Goal: Information Seeking & Learning: Learn about a topic

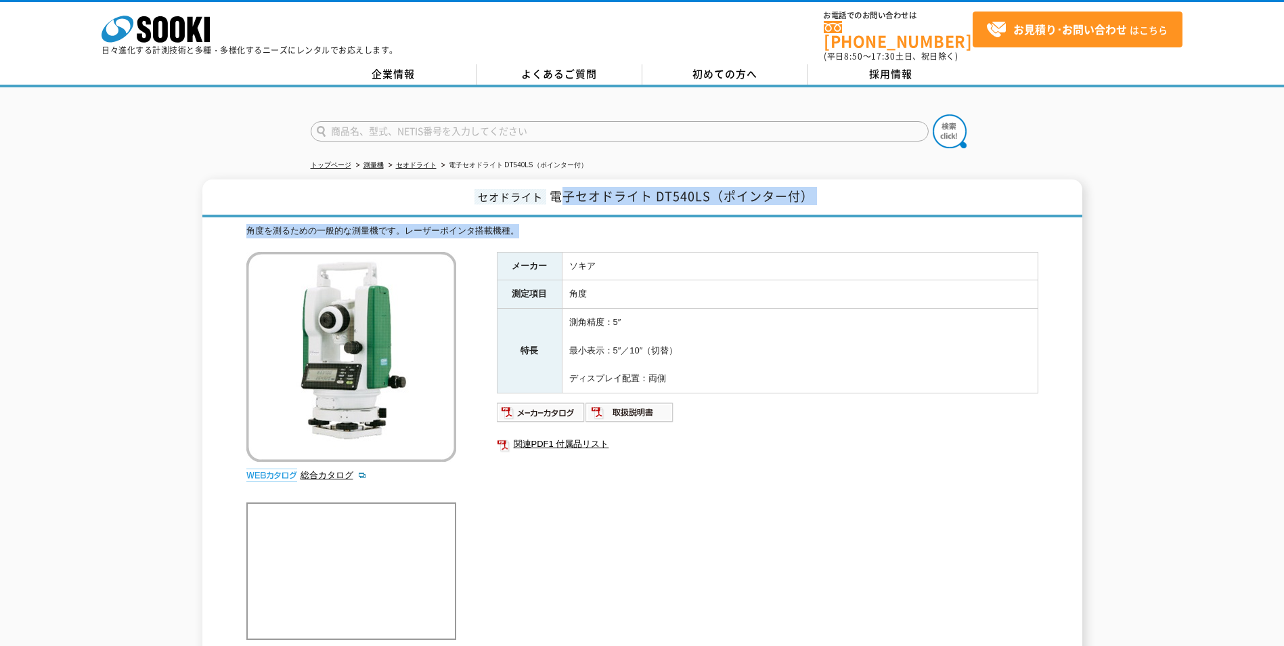
drag, startPoint x: 559, startPoint y: 188, endPoint x: 808, endPoint y: 214, distance: 249.8
click at [808, 214] on div "セオドライト 電子セオドライト DT540LS（ポインター付） 角度を測るための一般的な測量機です。レーザーポインタ搭載機種。 総合カタログ メーカー ソキア…" at bounding box center [642, 427] width 880 height 496
drag, startPoint x: 808, startPoint y: 214, endPoint x: 991, endPoint y: 236, distance: 184.2
click at [989, 235] on div "角度を測るための一般的な測量機です。レーザーポインタ搭載機種。 総合カタログ メーカー ソキア 測定項目 角度 特長 測角精度：5″ 最小表示：5″／10″（…" at bounding box center [642, 449] width 792 height 451
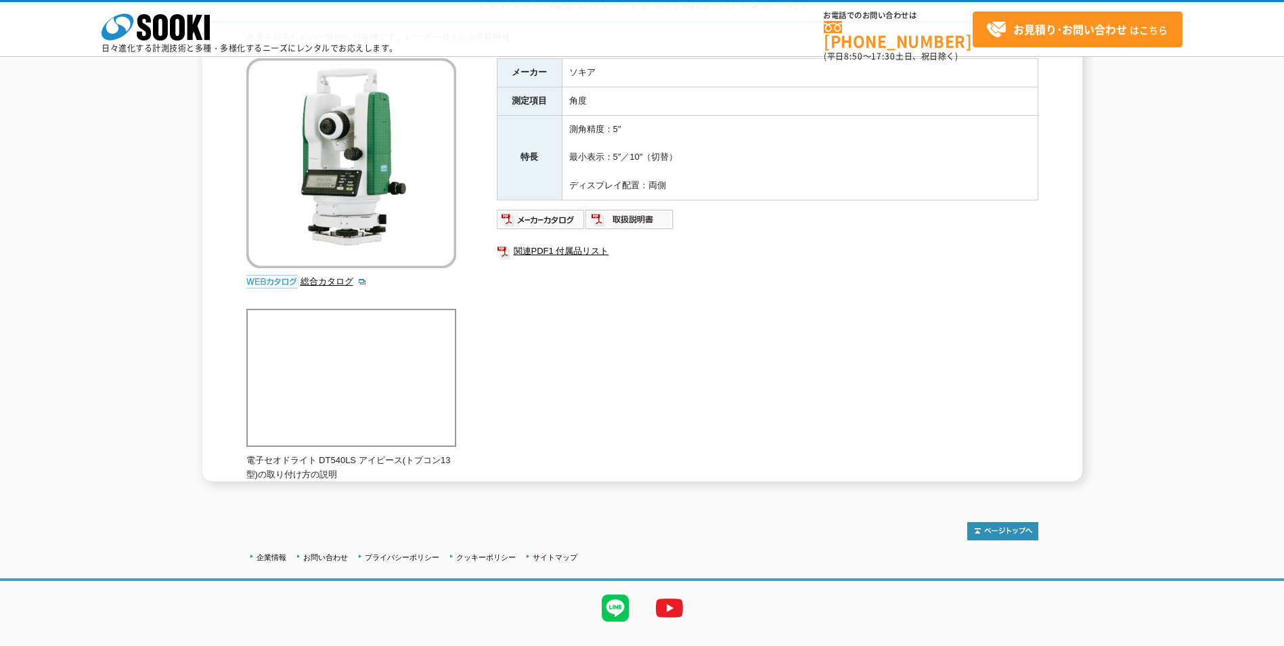
scroll to position [159, 0]
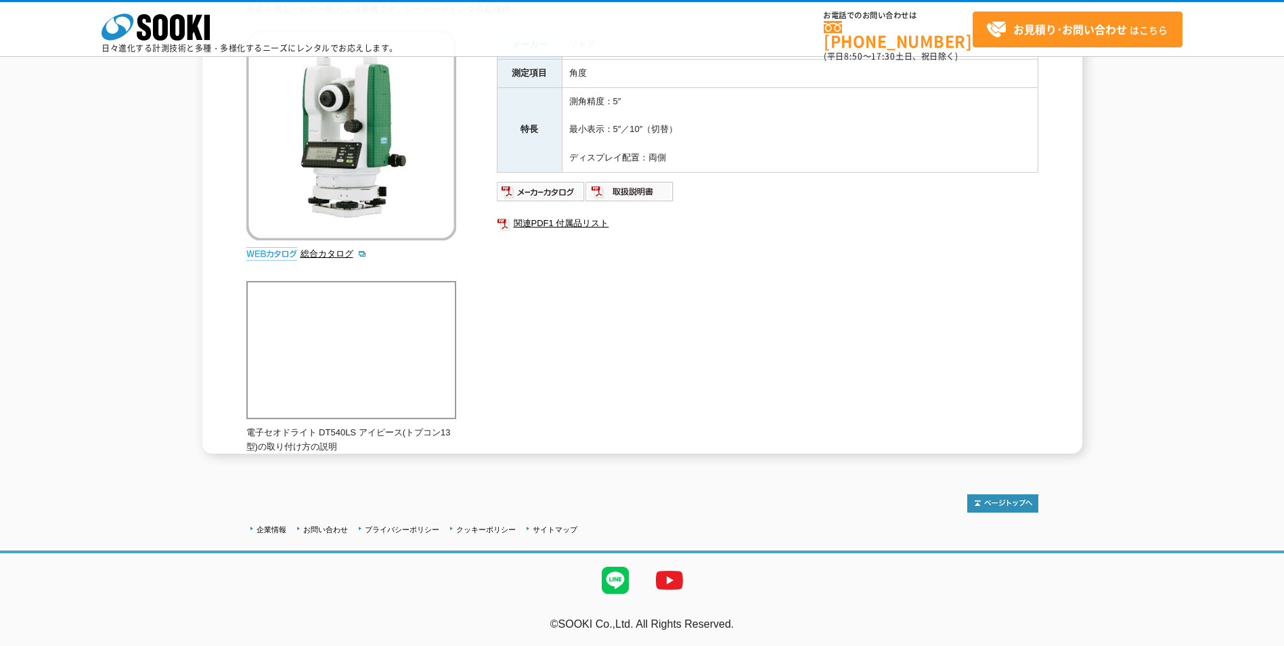
click at [255, 539] on div "企業情報 お問い合わせ プライバシーポリシー クッキーポリシー サイトマップ" at bounding box center [642, 536] width 1284 height 34
click at [264, 533] on link "企業情報" at bounding box center [272, 529] width 30 height 8
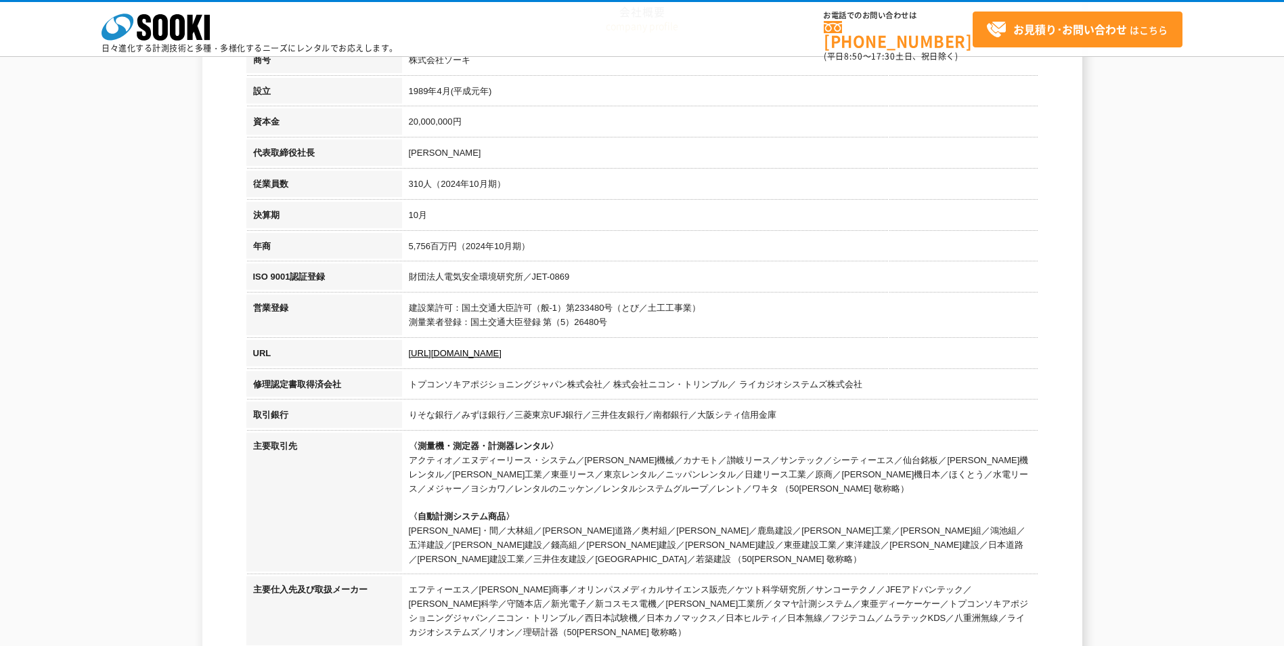
scroll to position [271, 0]
